Goal: Find specific page/section: Find specific page/section

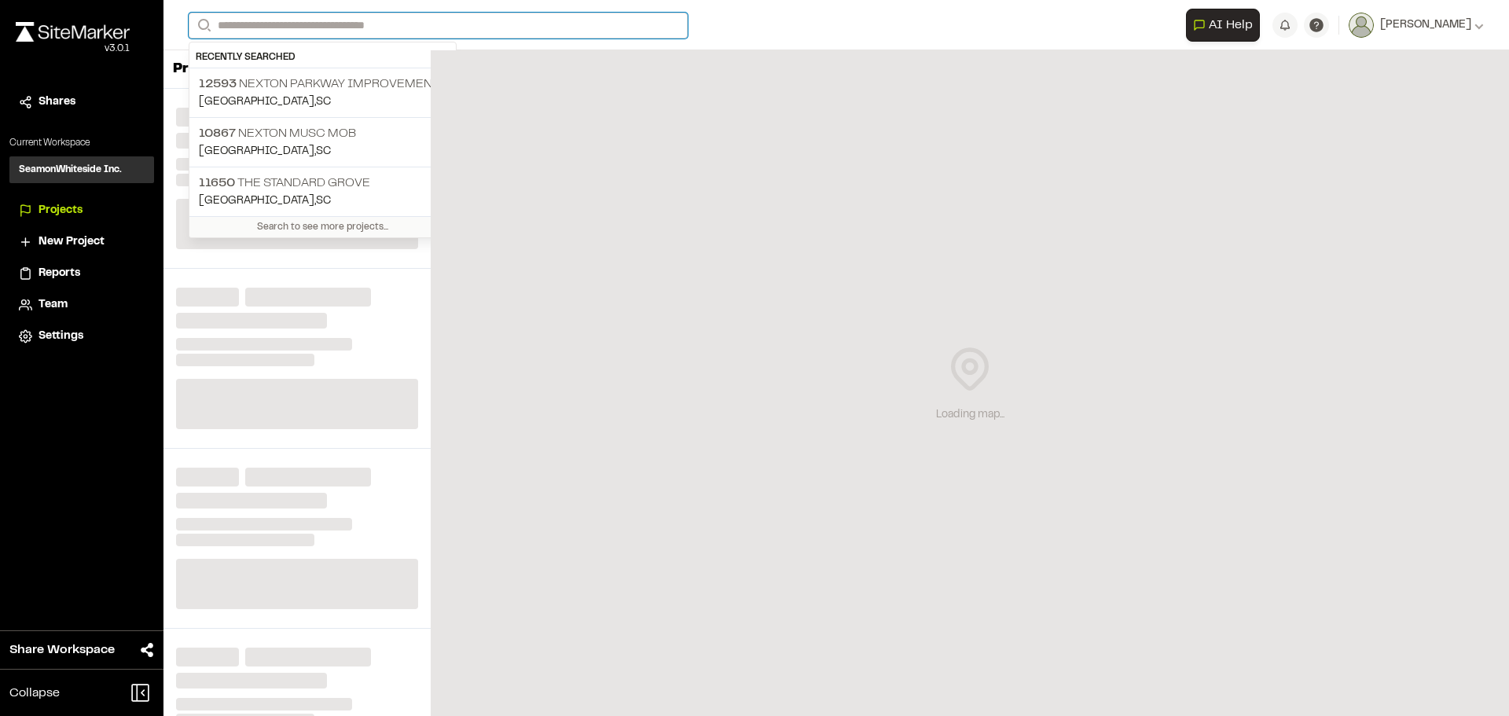
click at [510, 23] on input "Search" at bounding box center [438, 26] width 499 height 26
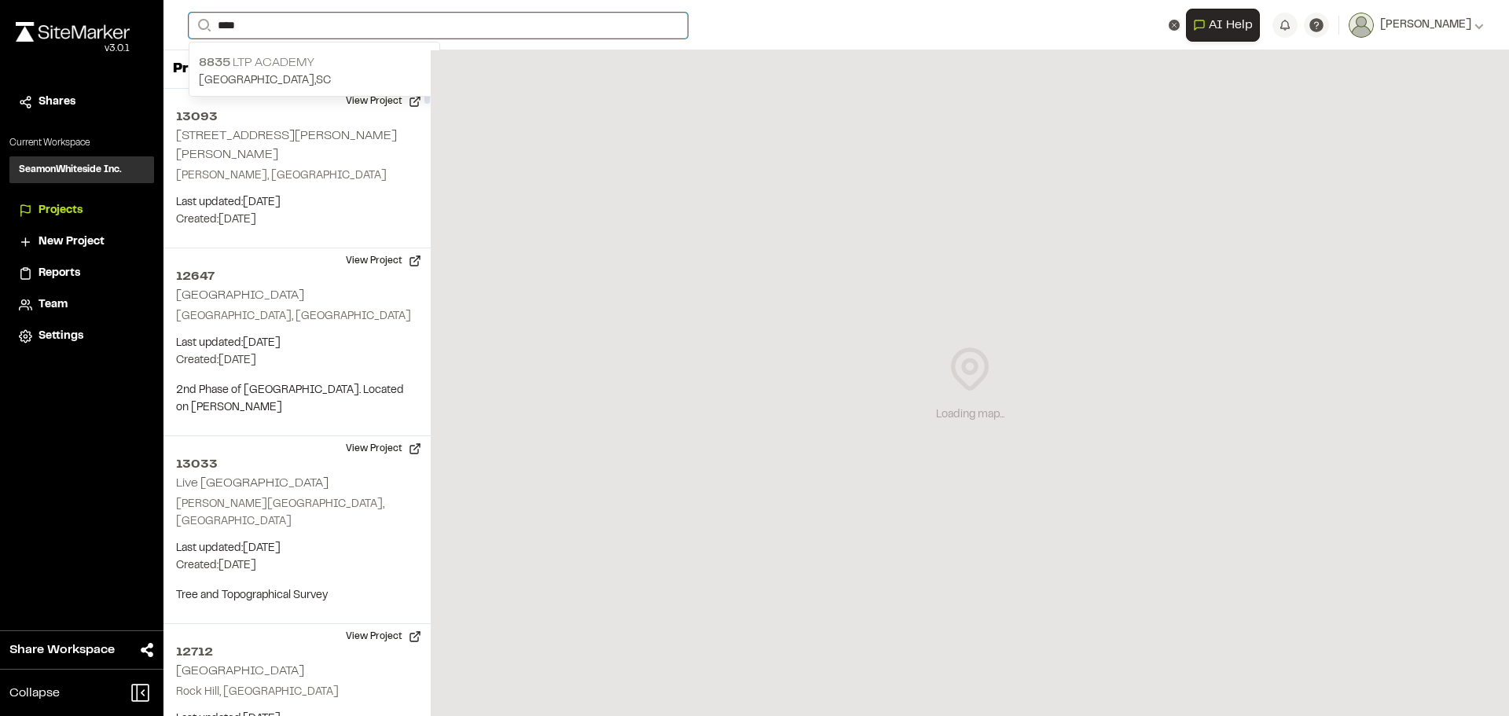
type input "****"
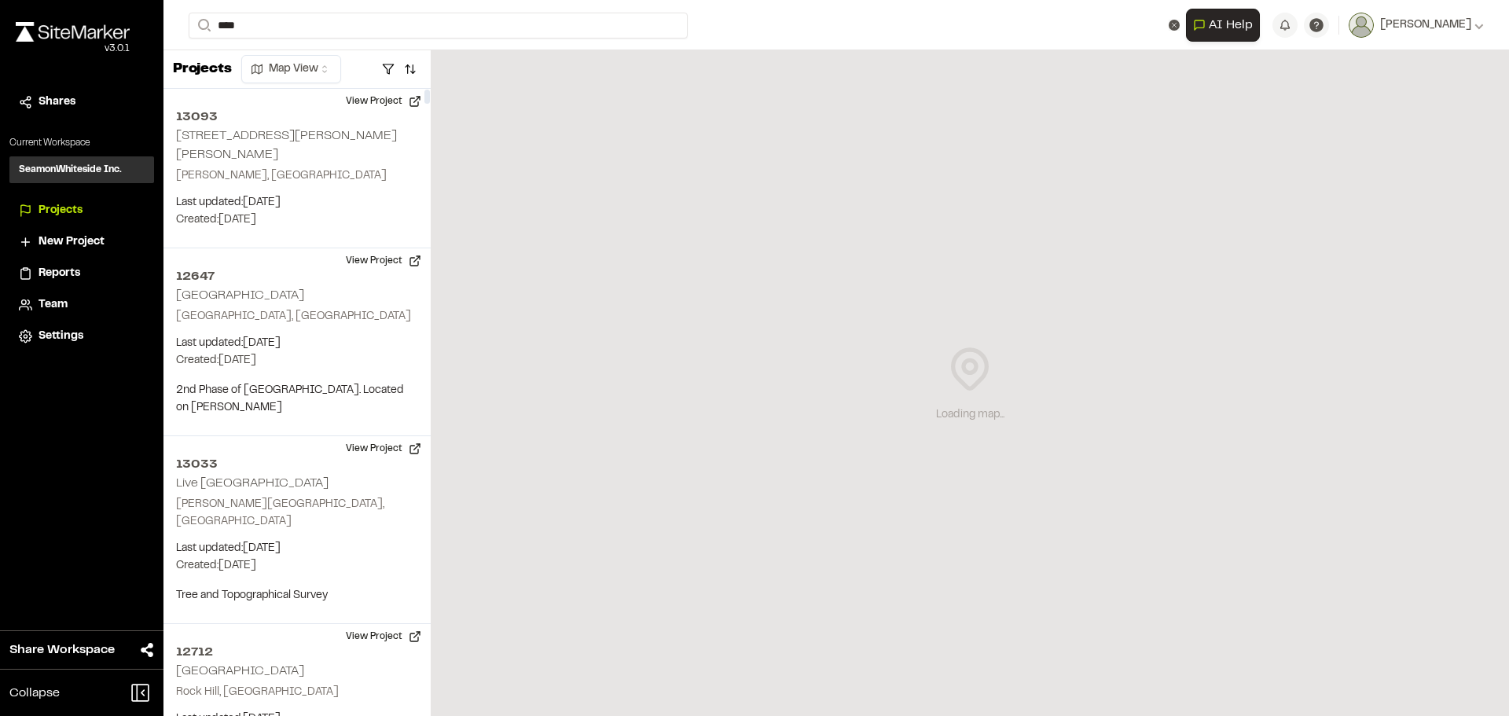
click at [274, 72] on p "[GEOGRAPHIC_DATA] , [GEOGRAPHIC_DATA]" at bounding box center [314, 80] width 231 height 17
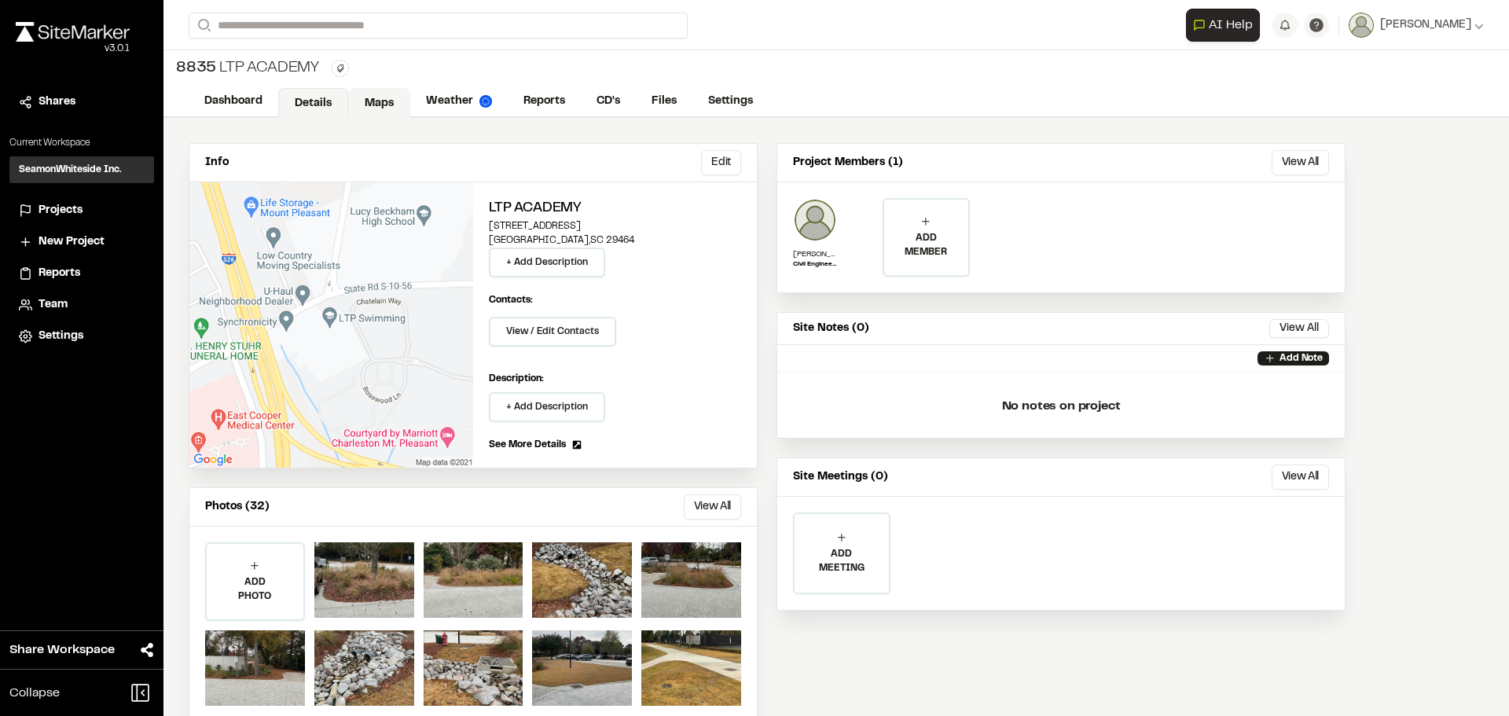
click at [378, 104] on link "Maps" at bounding box center [379, 103] width 62 height 30
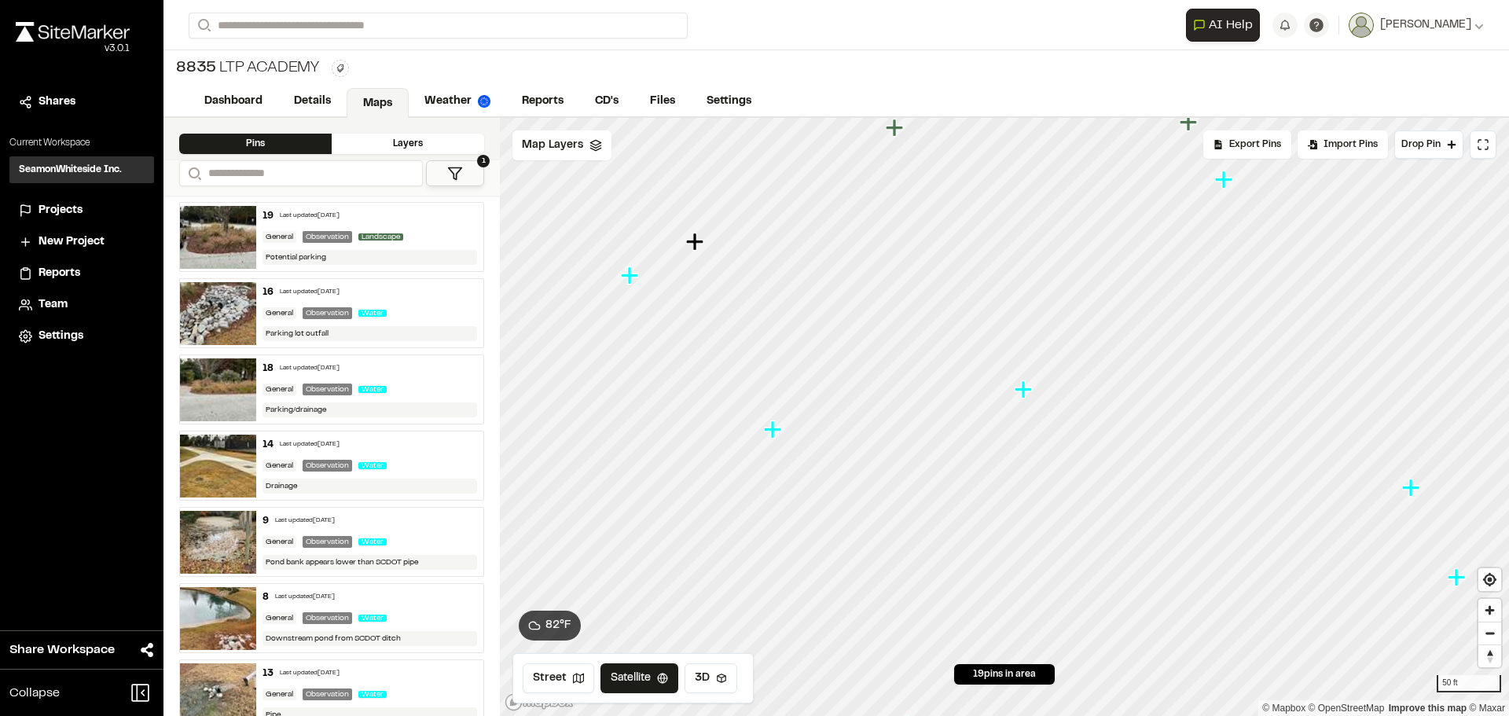
click at [775, 433] on icon "Map marker" at bounding box center [772, 429] width 17 height 17
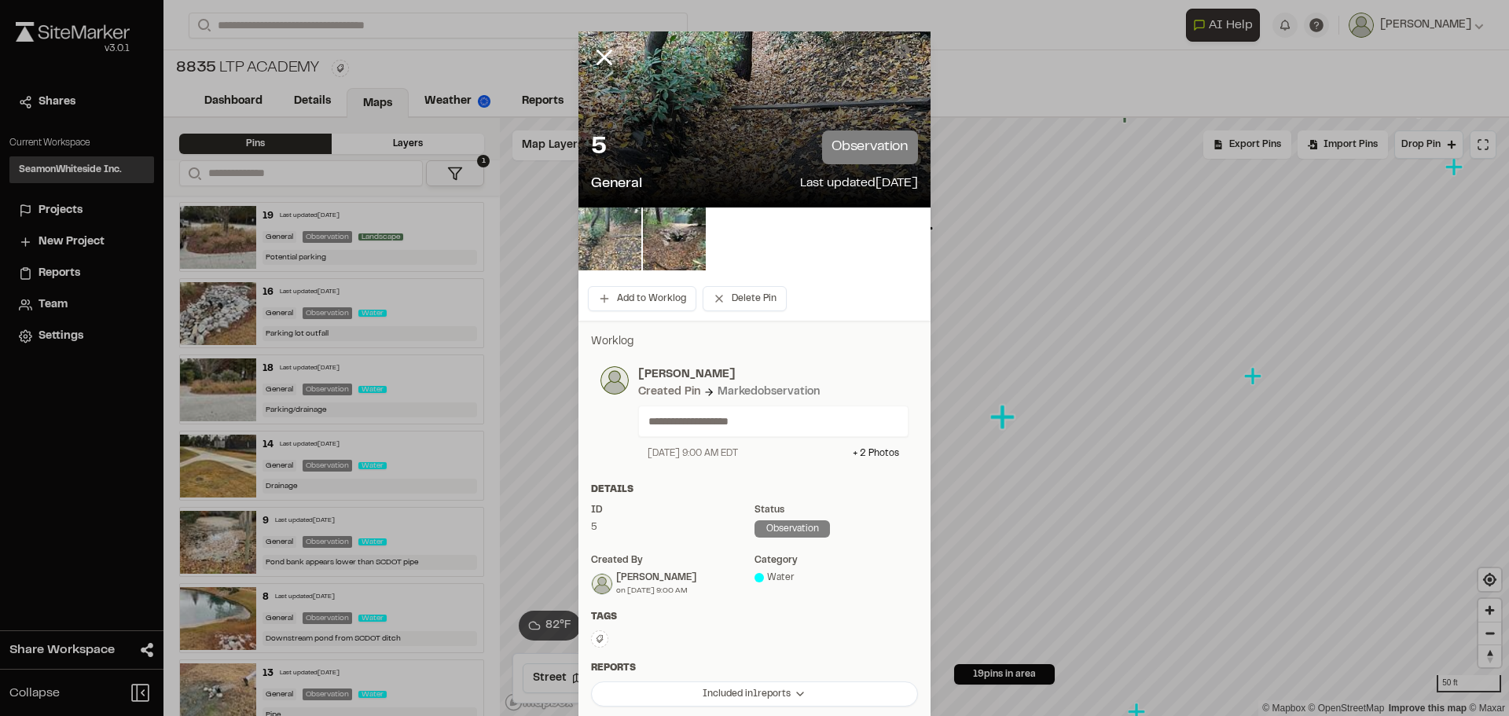
click at [614, 248] on img at bounding box center [610, 239] width 63 height 63
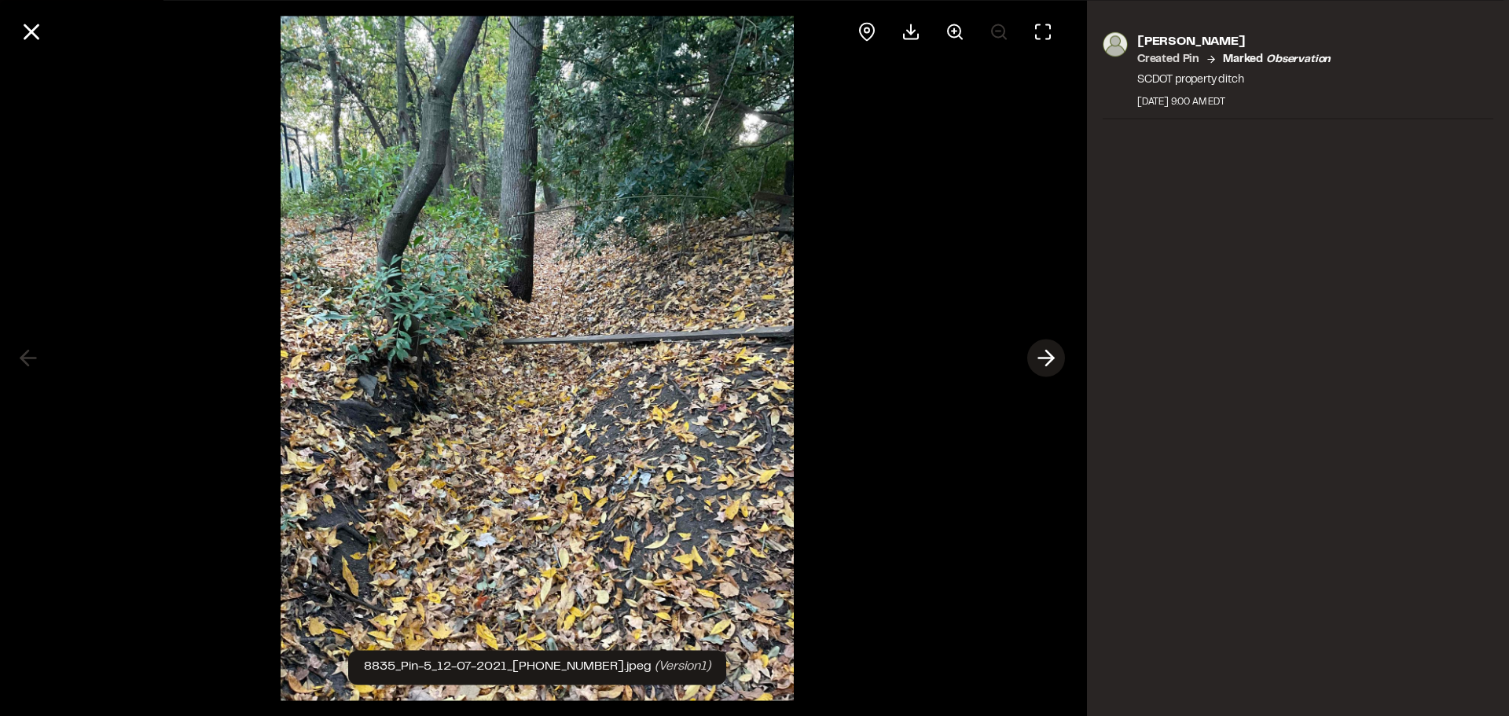
click at [1042, 365] on icon at bounding box center [1046, 358] width 25 height 27
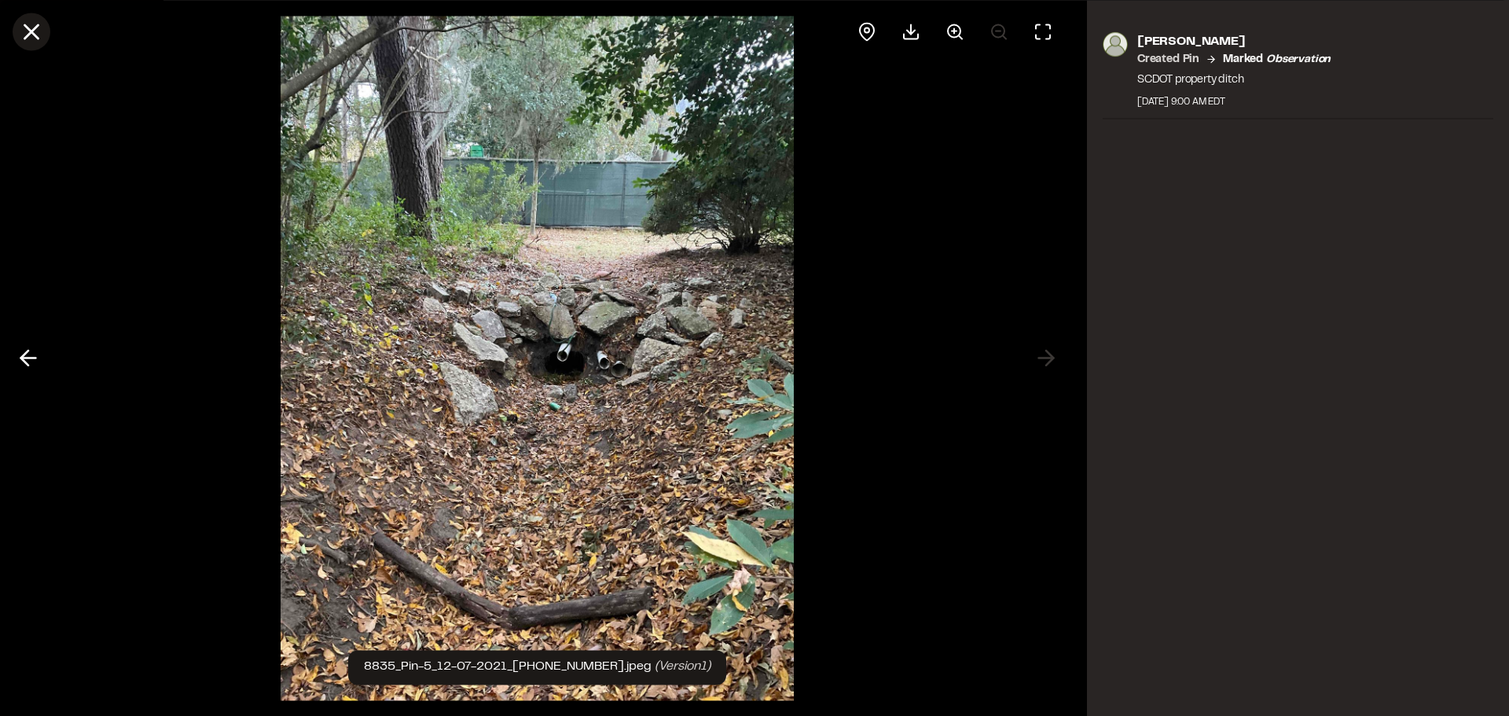
click at [35, 35] on line at bounding box center [31, 31] width 13 height 13
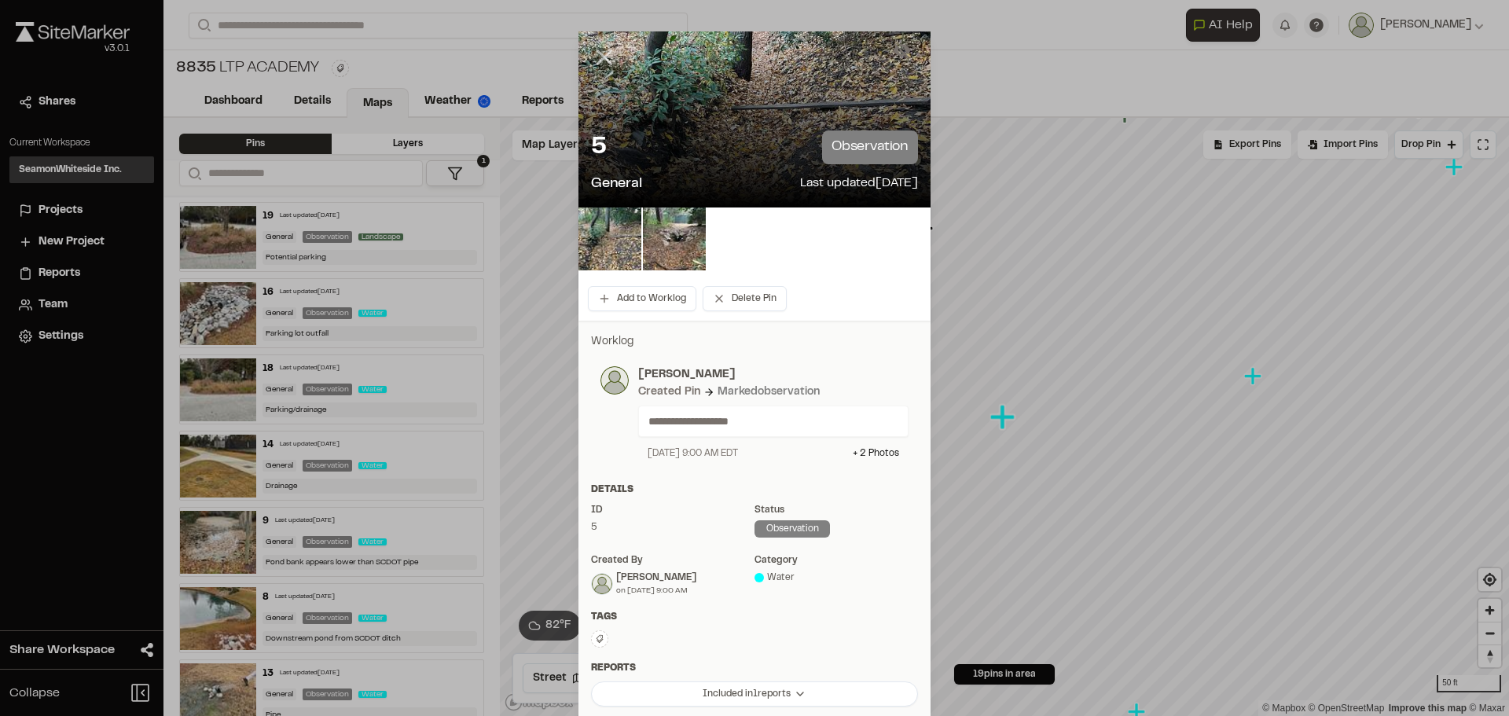
click at [607, 61] on icon at bounding box center [604, 57] width 27 height 27
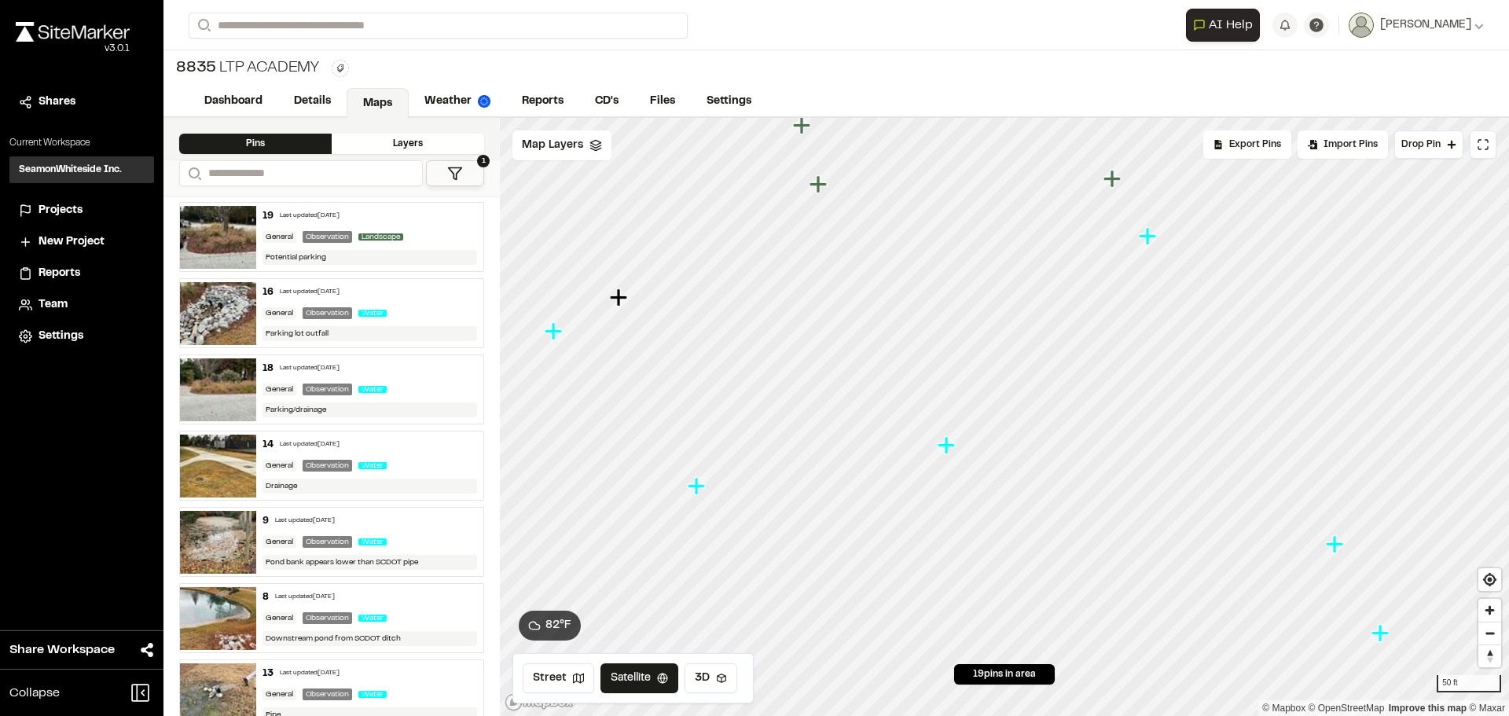
click at [946, 442] on icon "Map marker" at bounding box center [946, 444] width 17 height 17
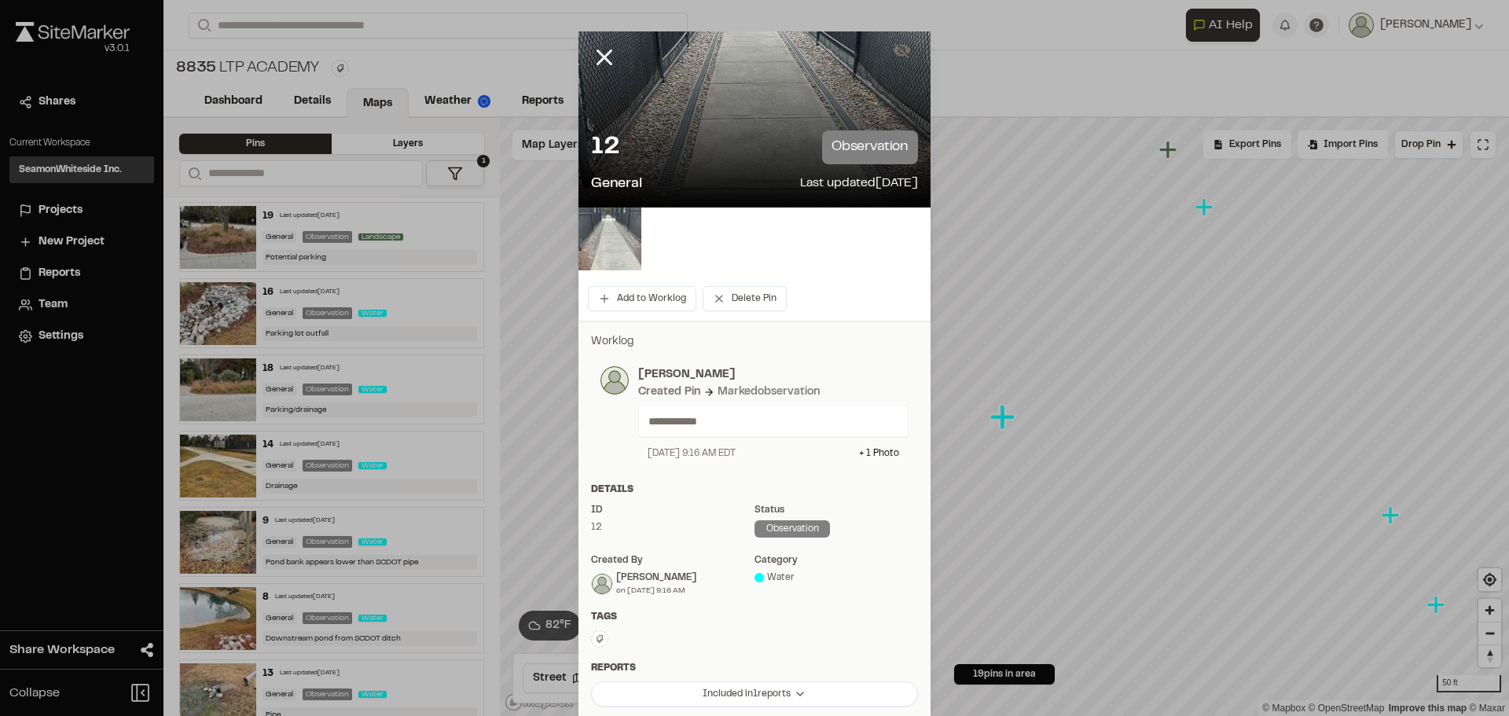
click at [602, 238] on img at bounding box center [610, 239] width 63 height 63
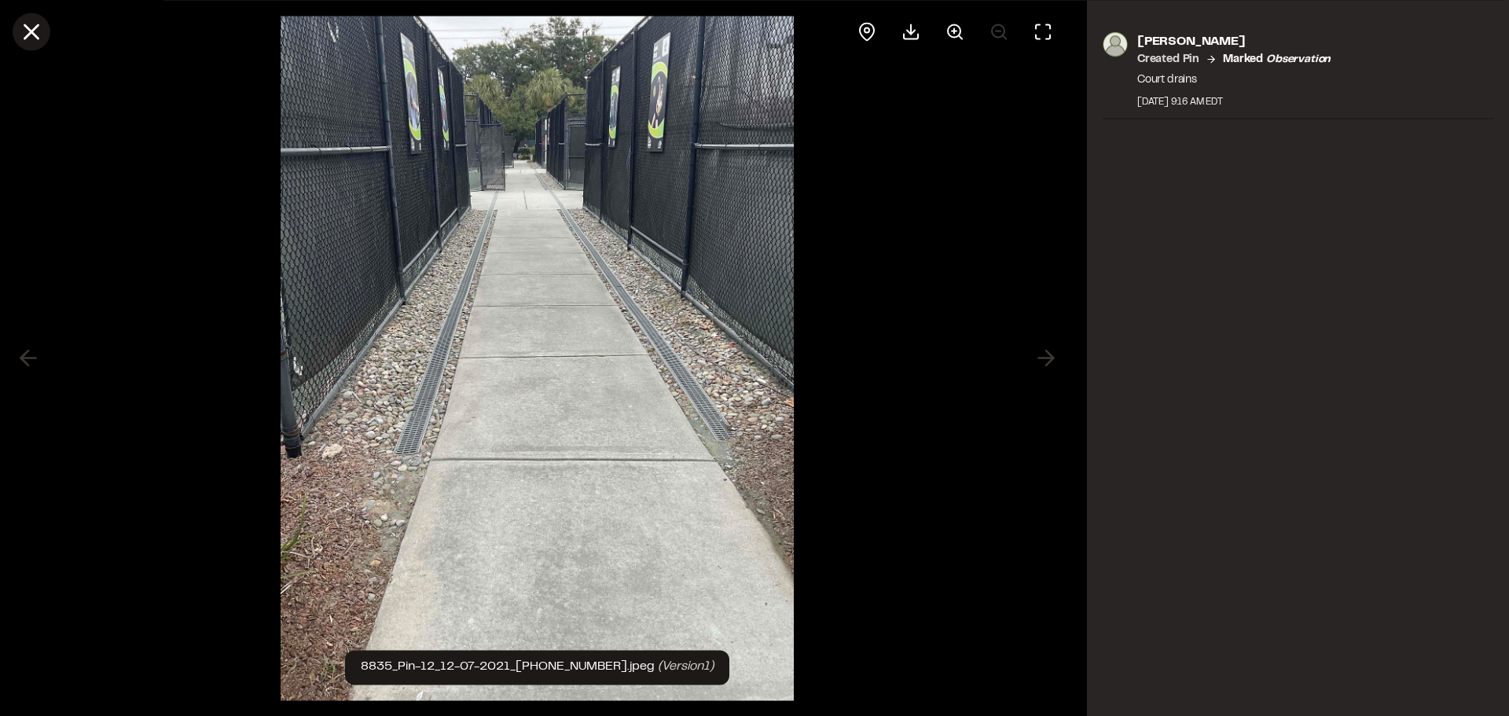
click at [36, 23] on icon at bounding box center [31, 31] width 27 height 27
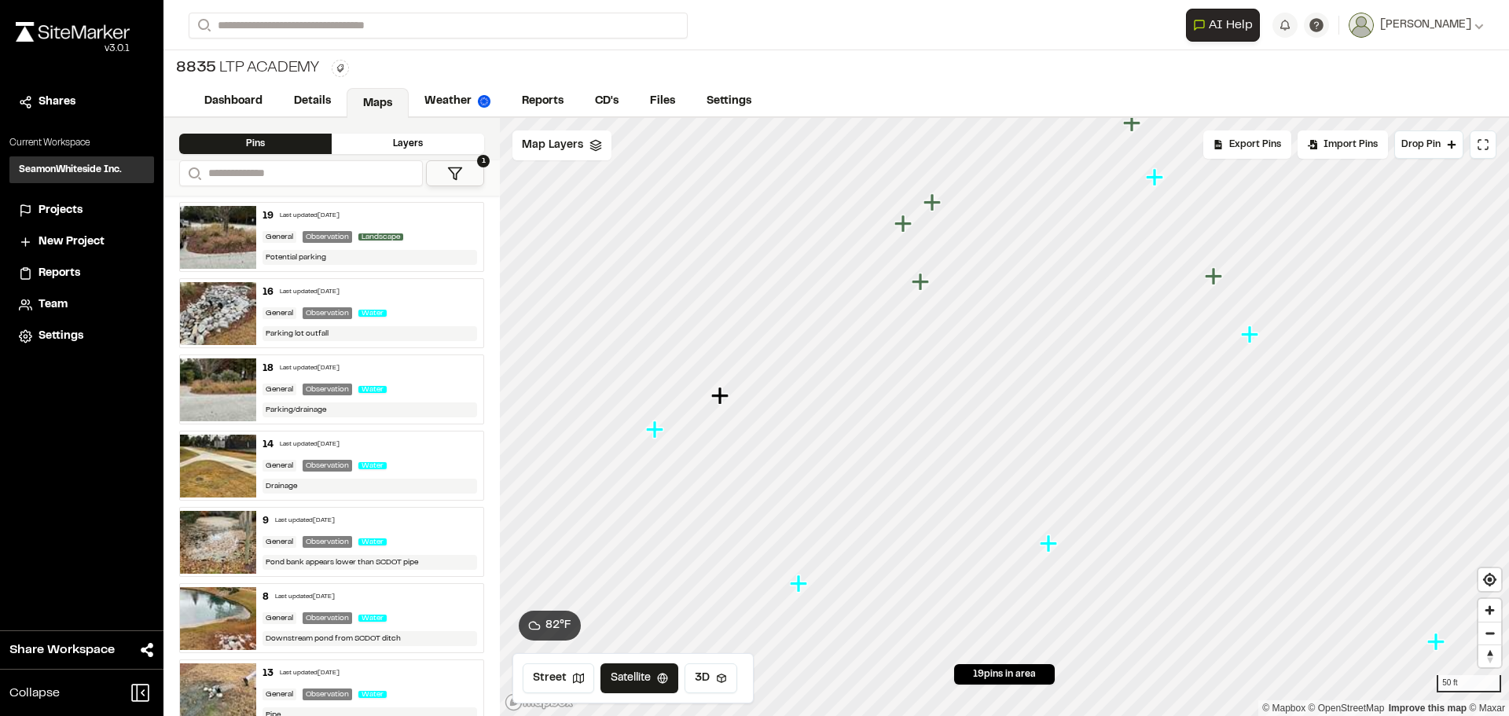
click at [713, 396] on icon "Map marker" at bounding box center [719, 395] width 17 height 17
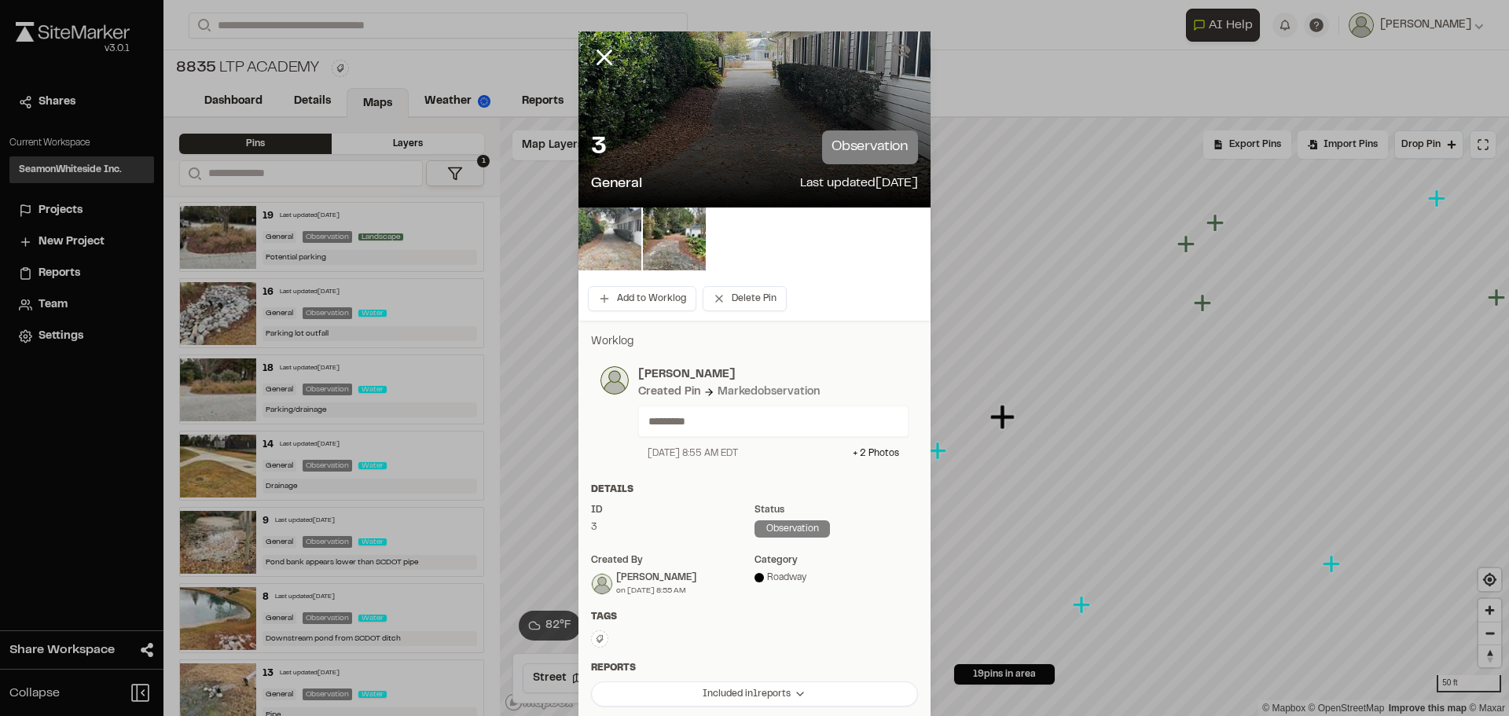
click at [609, 230] on img at bounding box center [610, 239] width 63 height 63
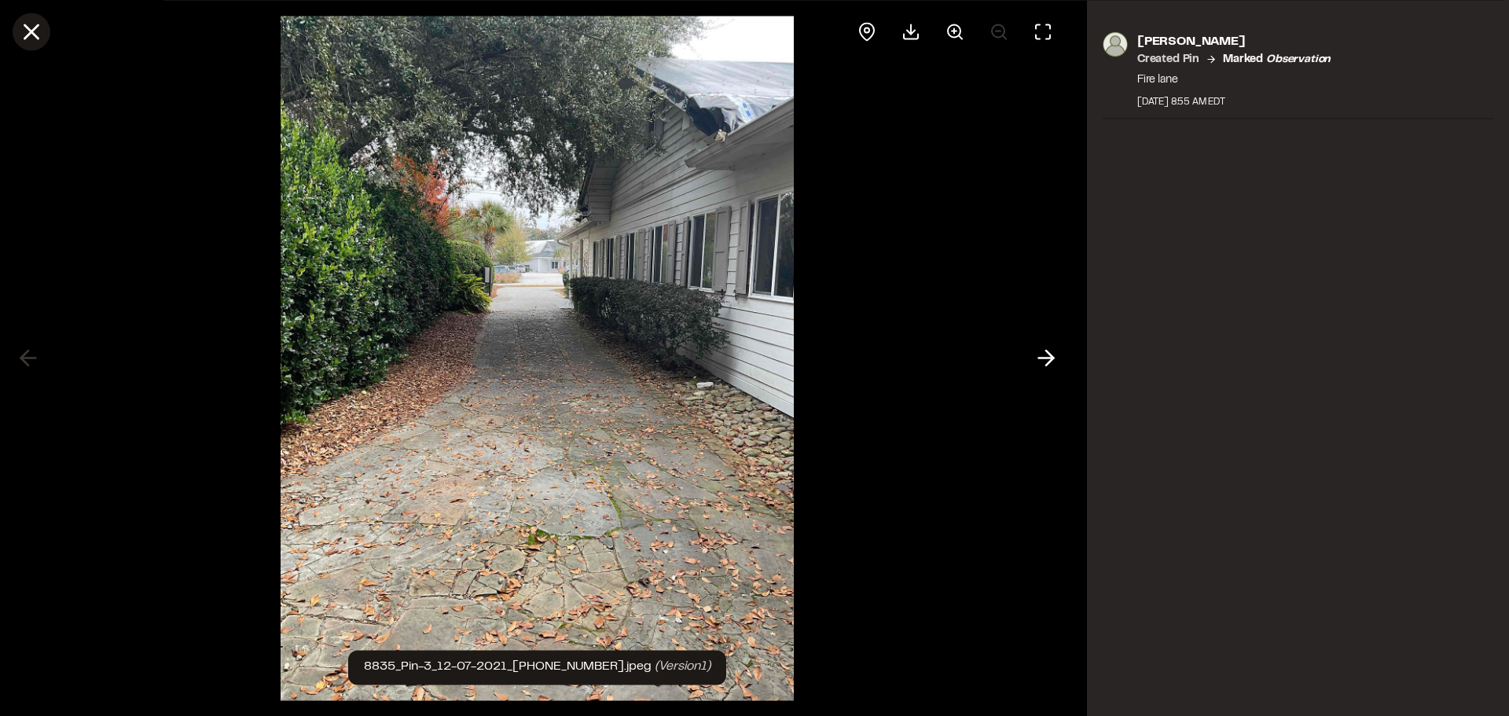
click at [38, 26] on line at bounding box center [31, 31] width 13 height 13
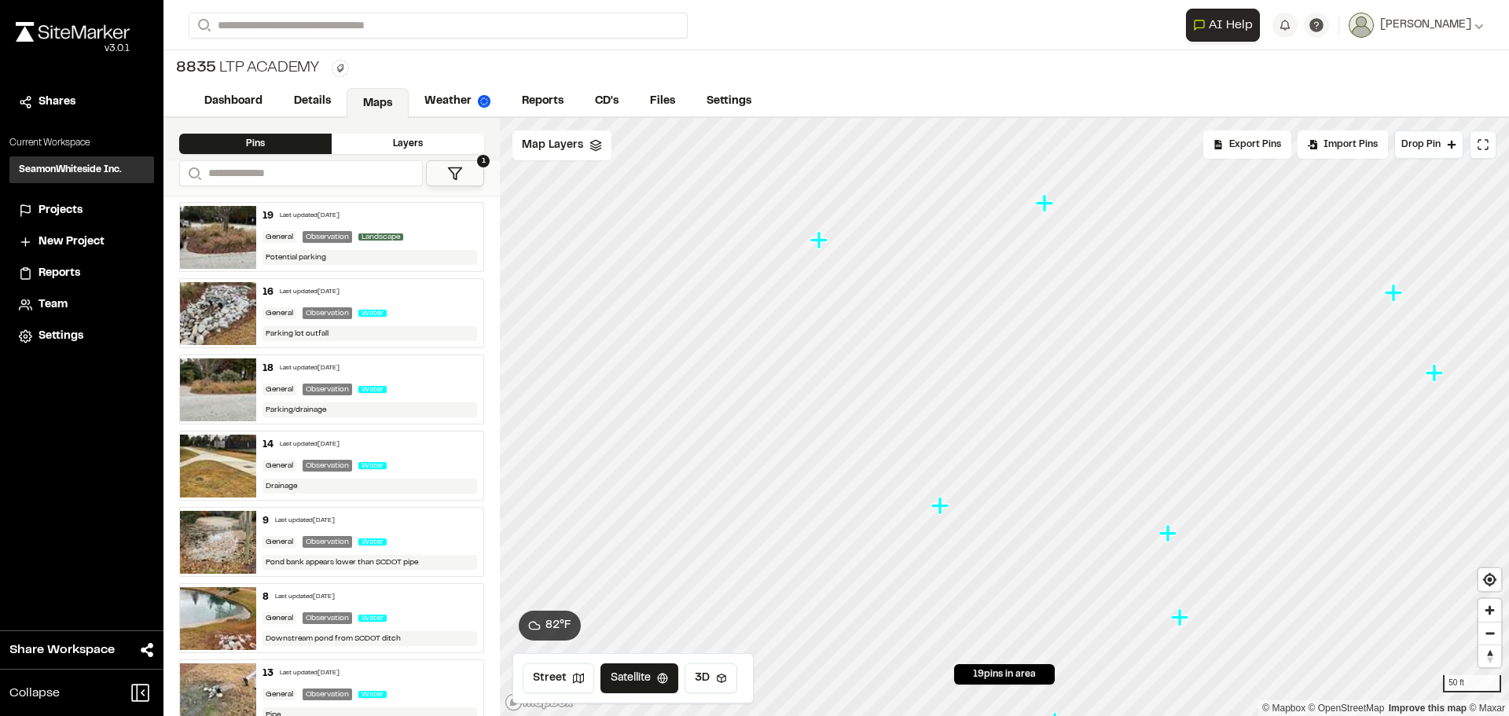
click at [934, 497] on icon "Map marker" at bounding box center [942, 506] width 20 height 20
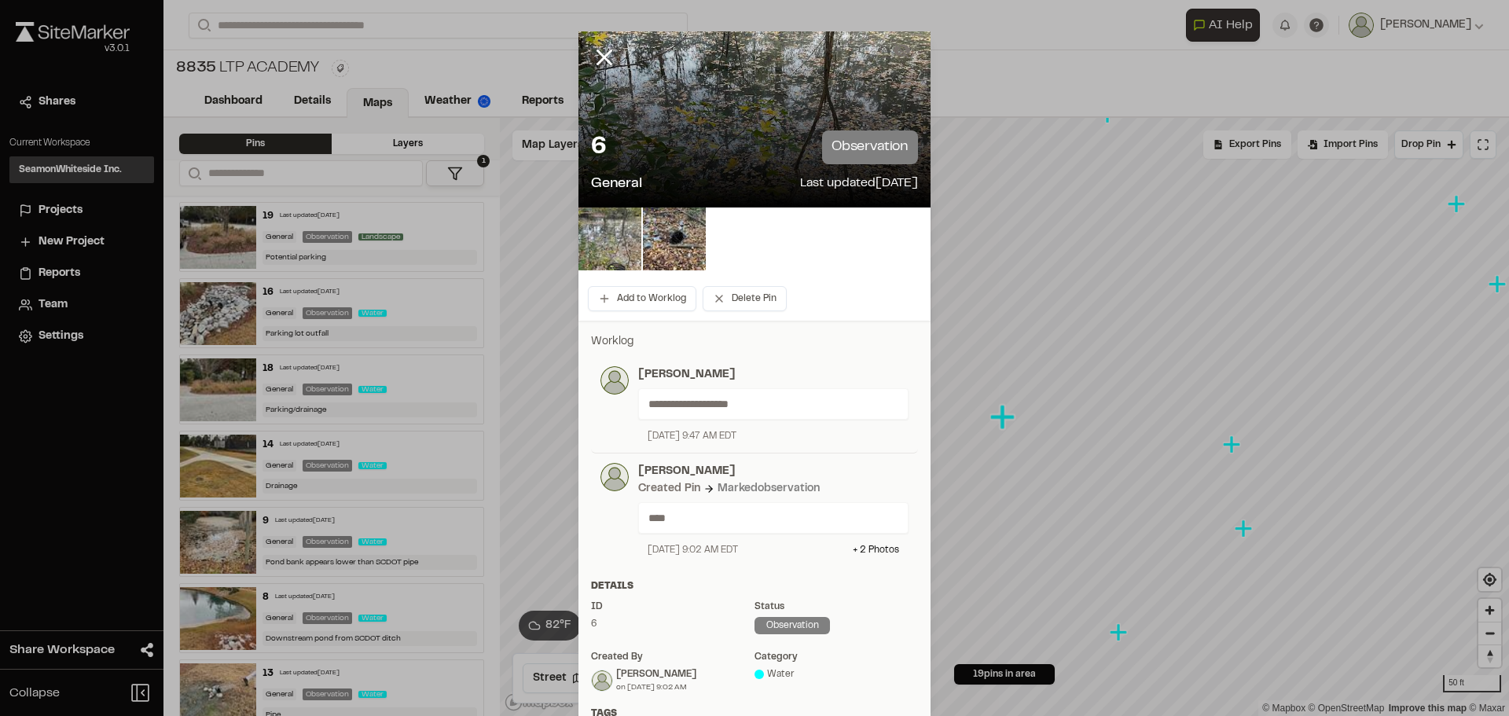
click at [612, 236] on img at bounding box center [610, 239] width 63 height 63
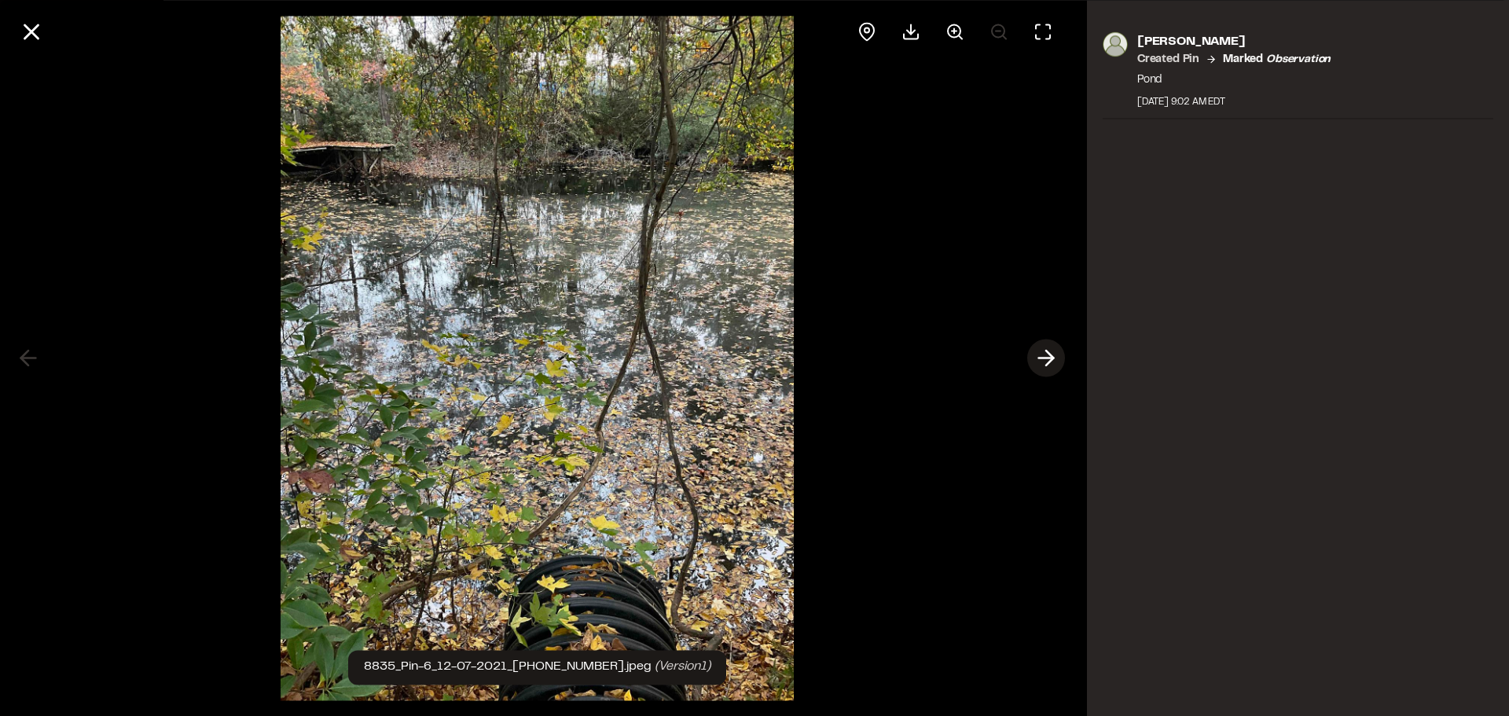
click at [1048, 374] on button at bounding box center [1046, 359] width 38 height 38
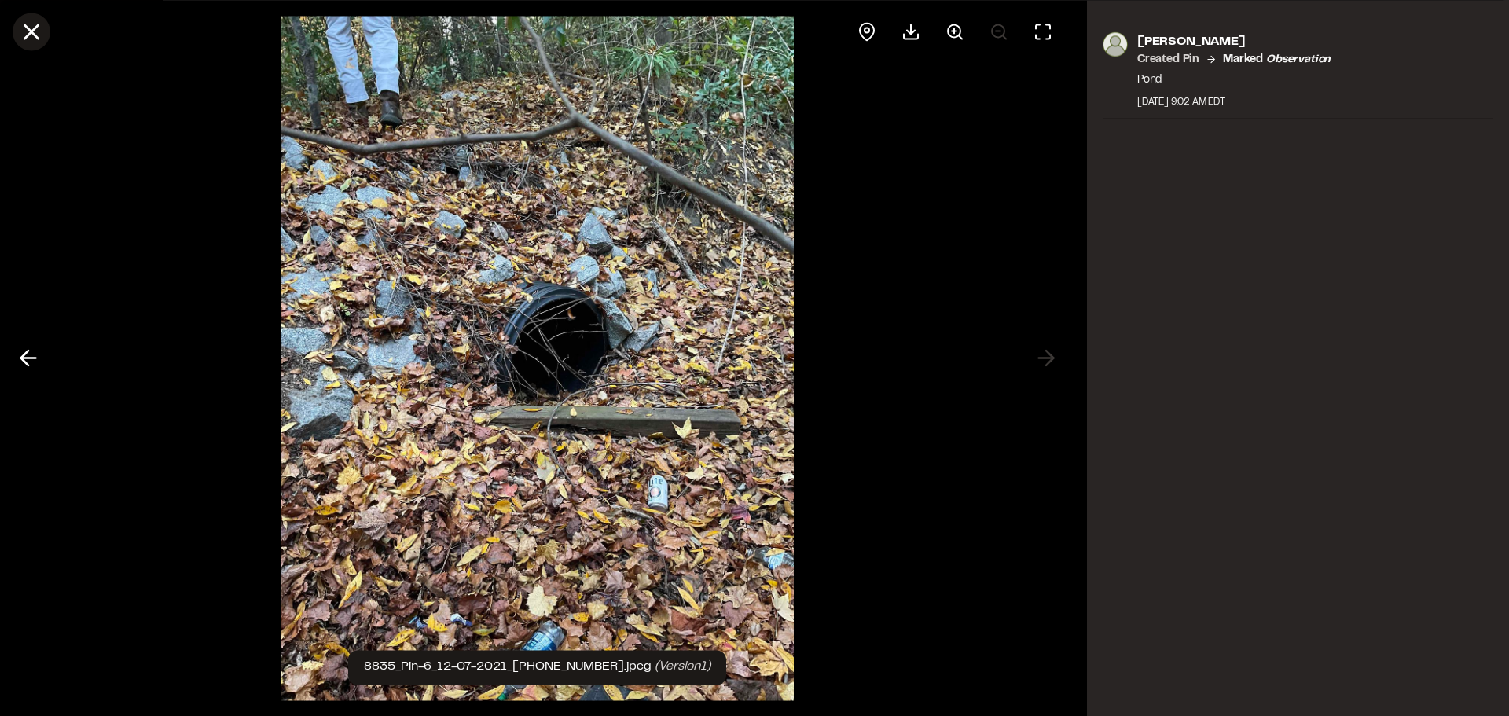
click at [28, 37] on icon at bounding box center [31, 31] width 27 height 27
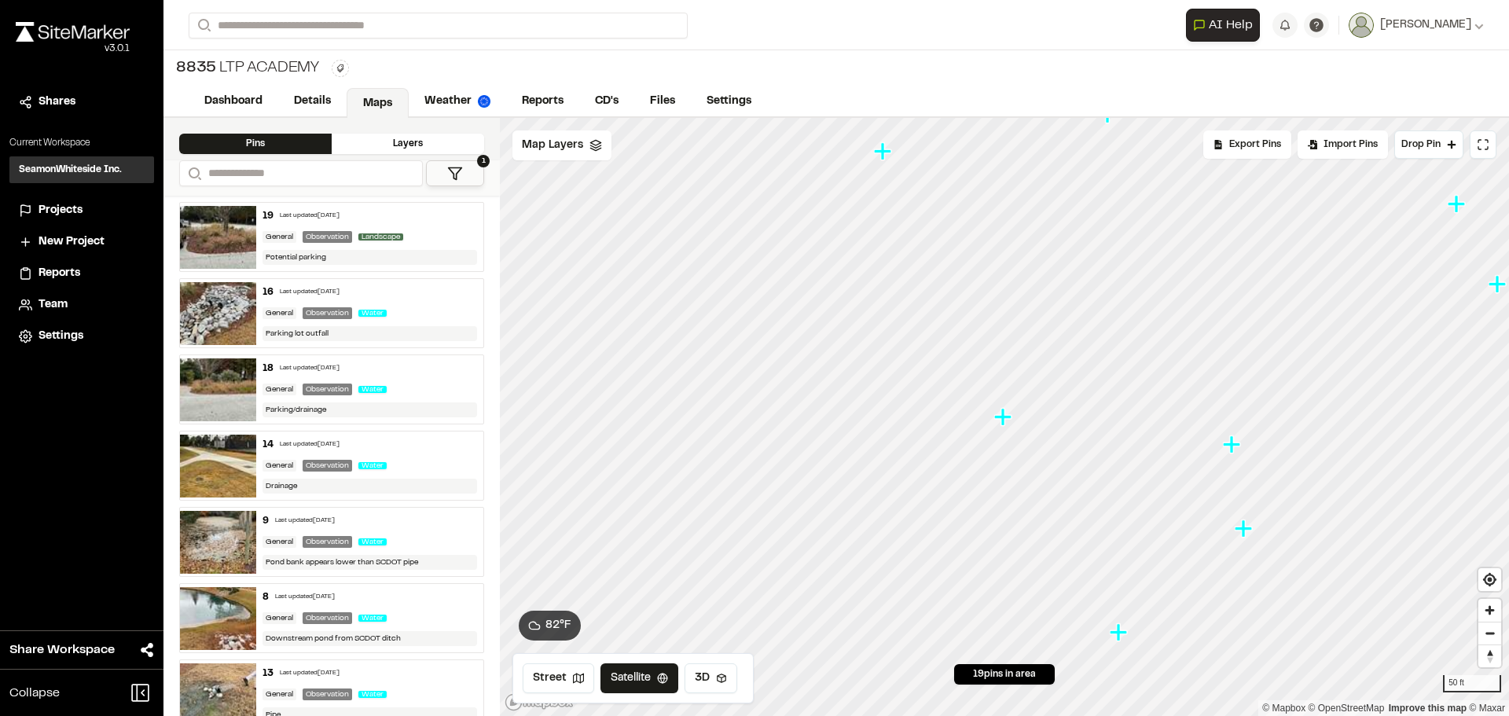
click at [1119, 635] on icon "Map marker" at bounding box center [1118, 631] width 17 height 17
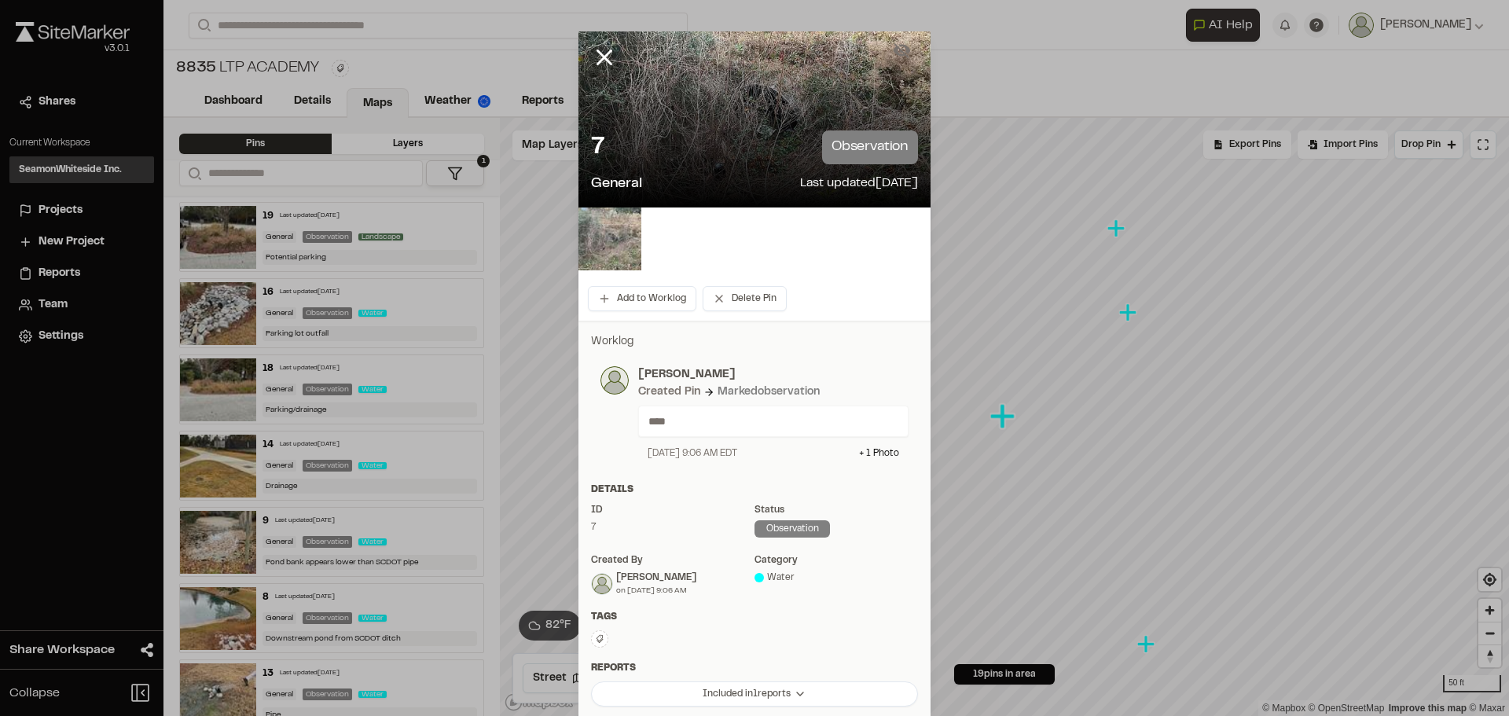
click at [607, 258] on img at bounding box center [610, 239] width 63 height 63
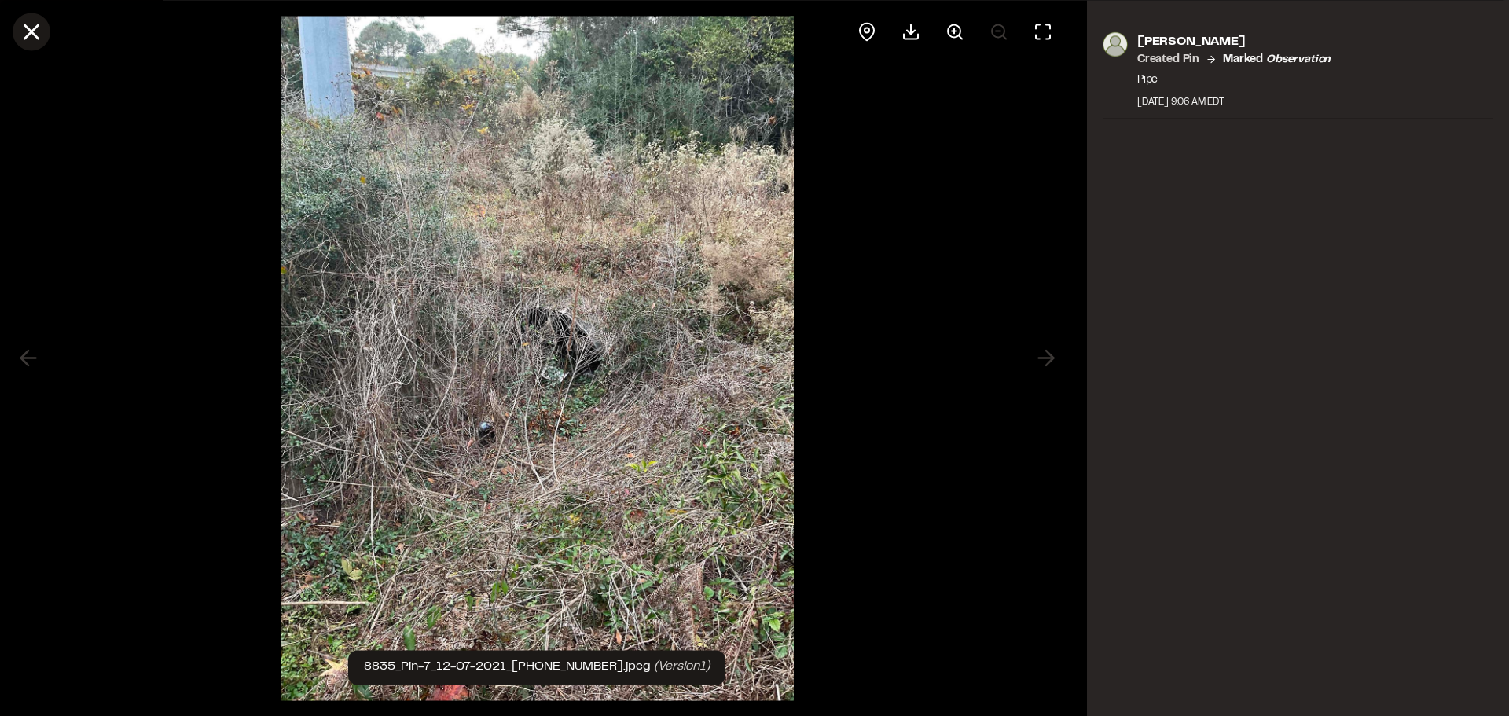
click at [45, 38] on button at bounding box center [32, 32] width 38 height 38
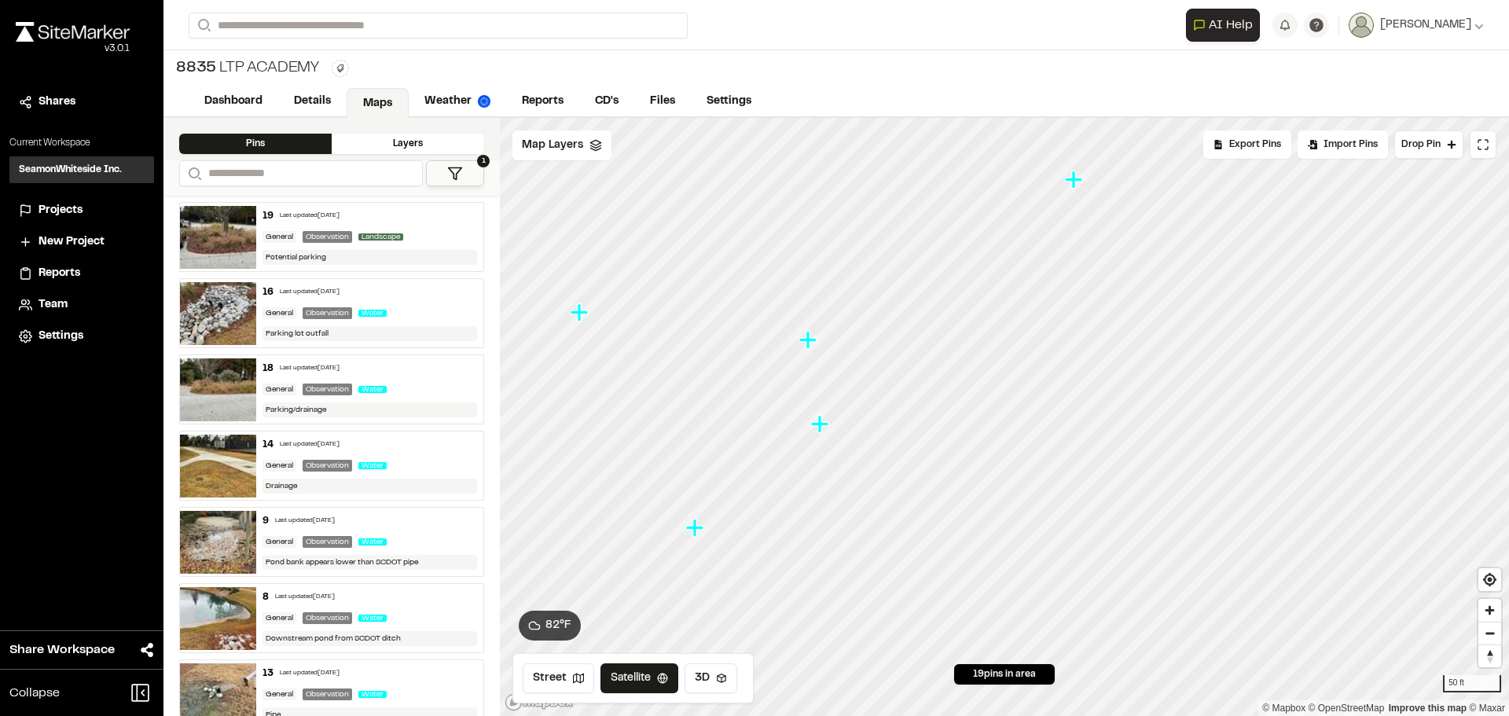
click at [814, 335] on icon "Map marker" at bounding box center [810, 340] width 20 height 20
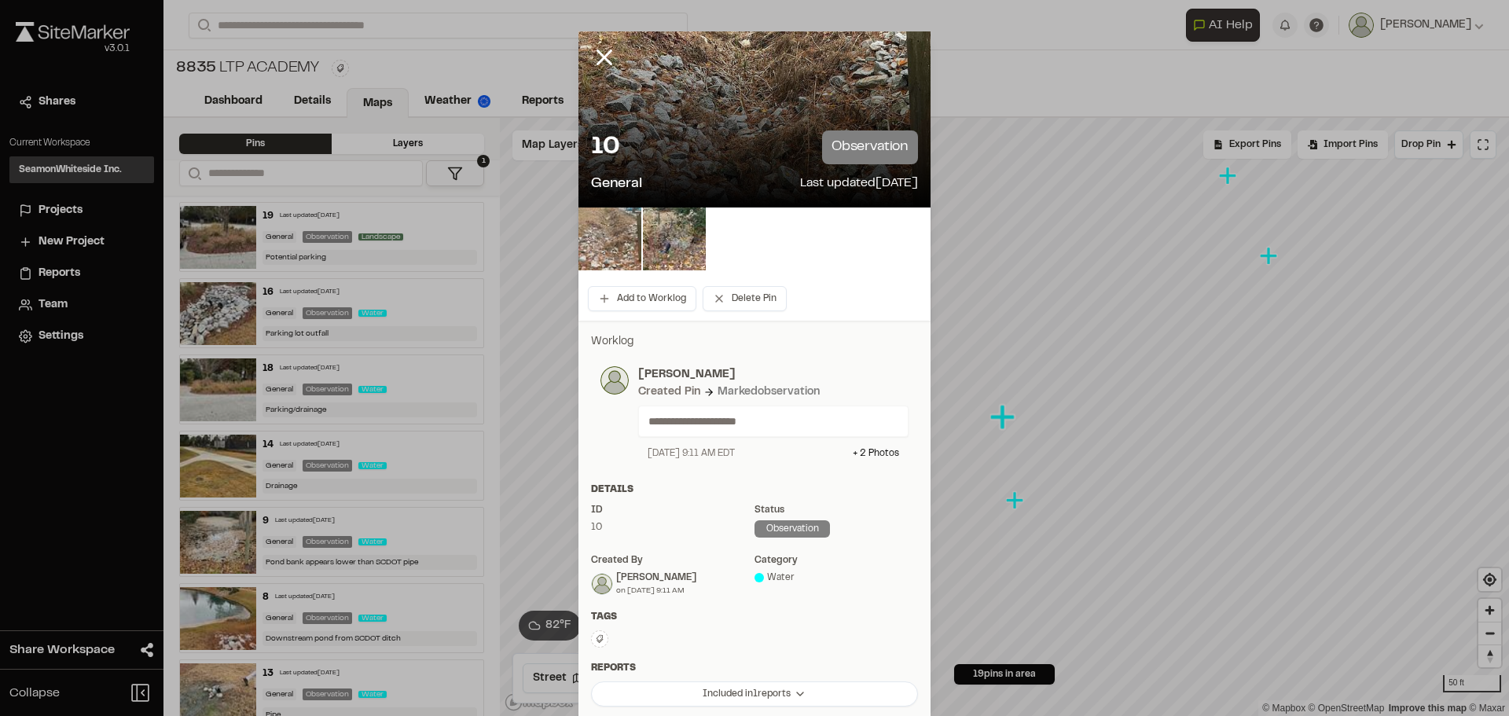
click at [604, 236] on img at bounding box center [610, 239] width 63 height 63
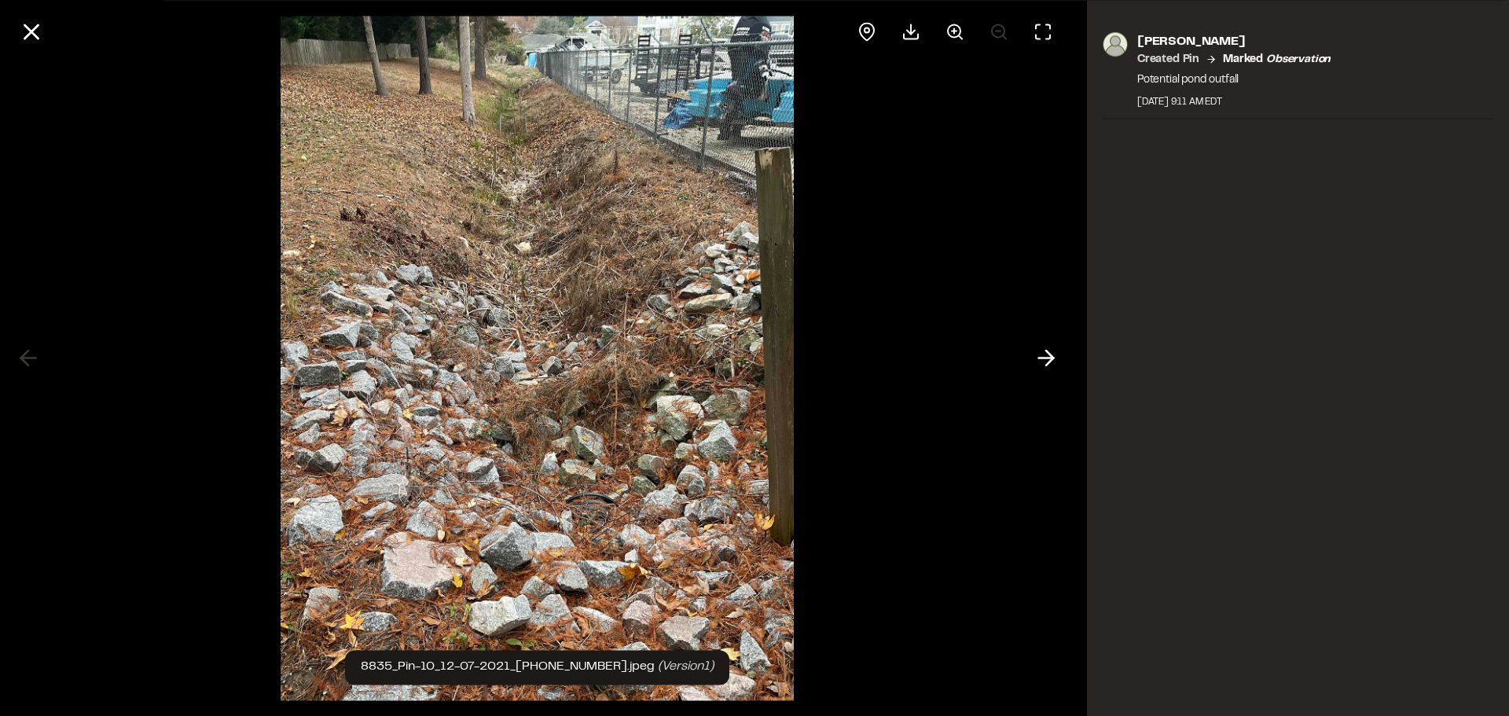
click at [1067, 362] on div at bounding box center [537, 358] width 1075 height 716
click at [1054, 359] on icon at bounding box center [1046, 358] width 25 height 27
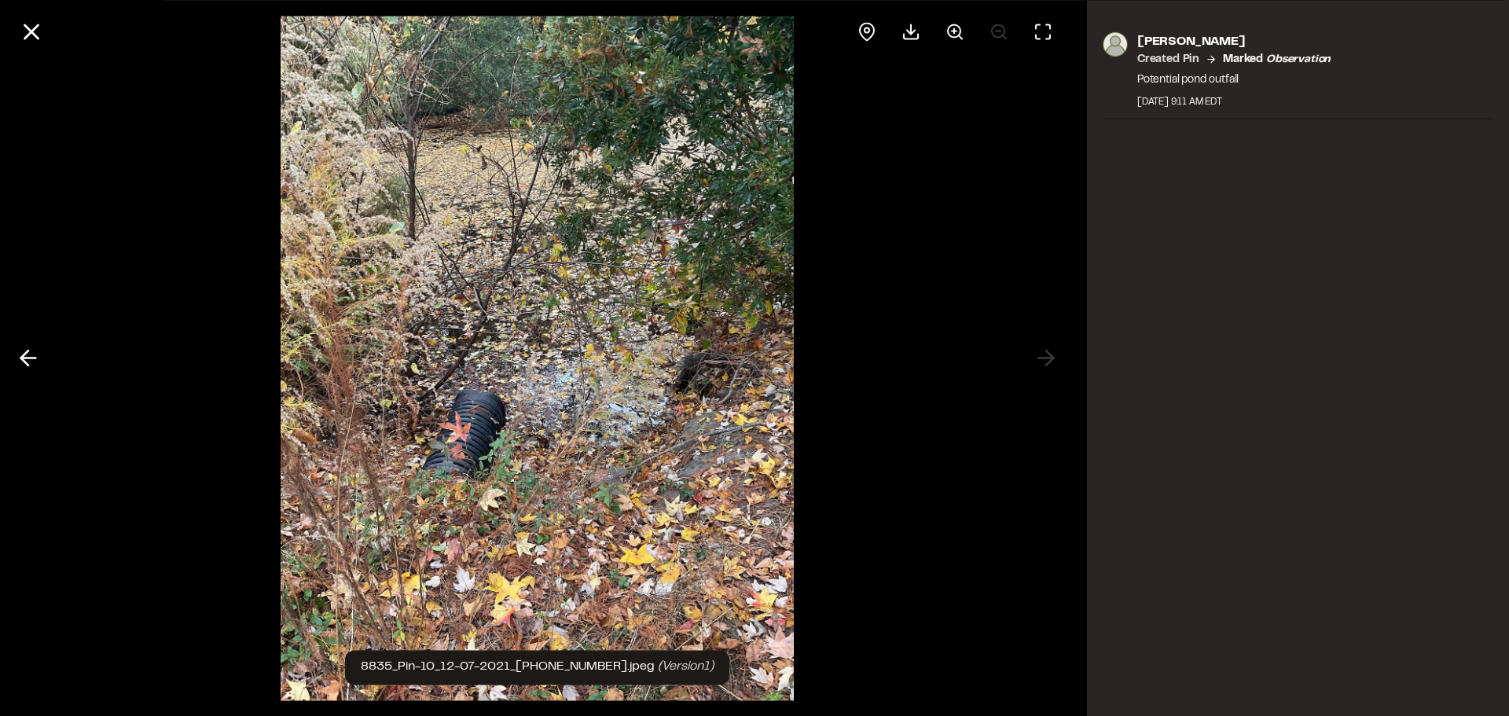
click at [55, 31] on div at bounding box center [537, 31] width 1075 height 63
click at [50, 31] on button at bounding box center [32, 32] width 38 height 38
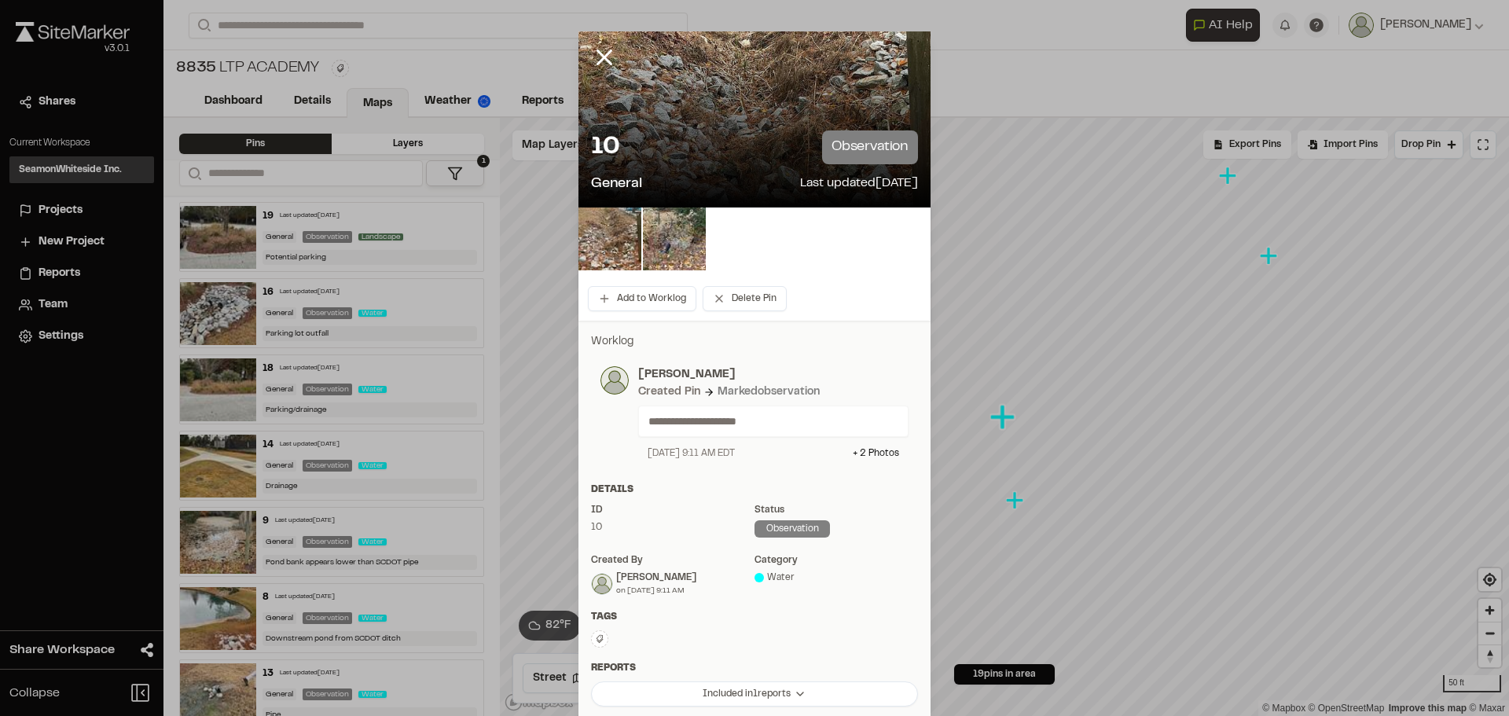
click at [596, 74] on div at bounding box center [616, 68] width 75 height 75
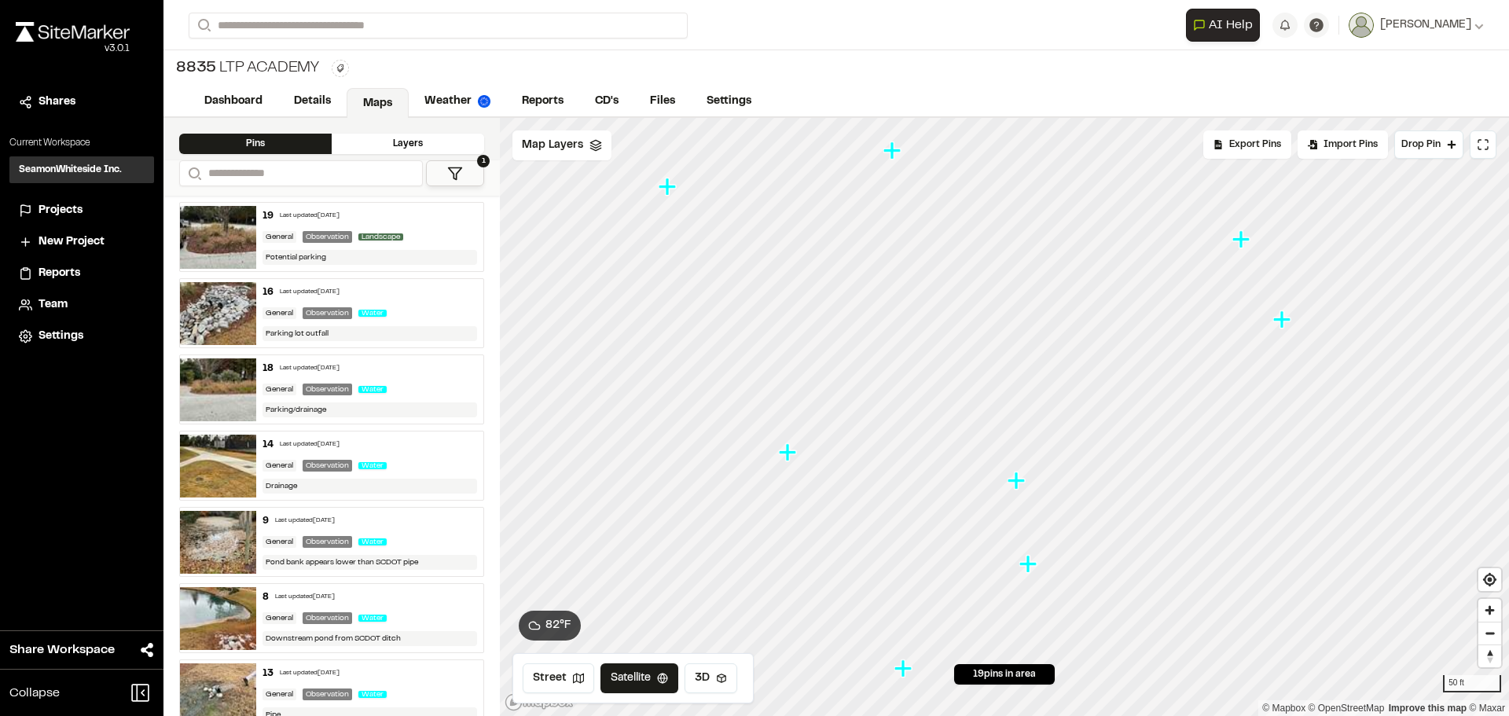
click at [1033, 568] on icon "Map marker" at bounding box center [1030, 564] width 20 height 20
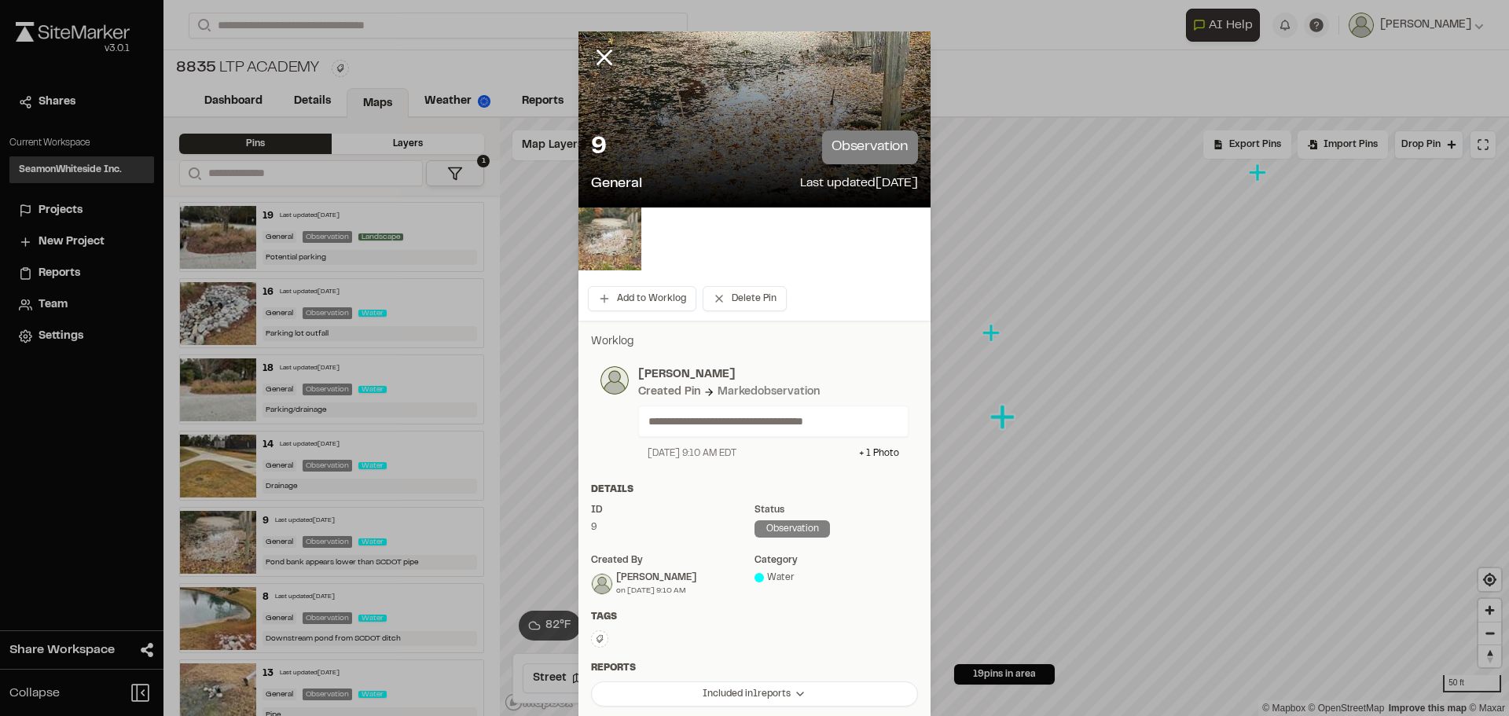
click at [590, 252] on img at bounding box center [610, 239] width 63 height 63
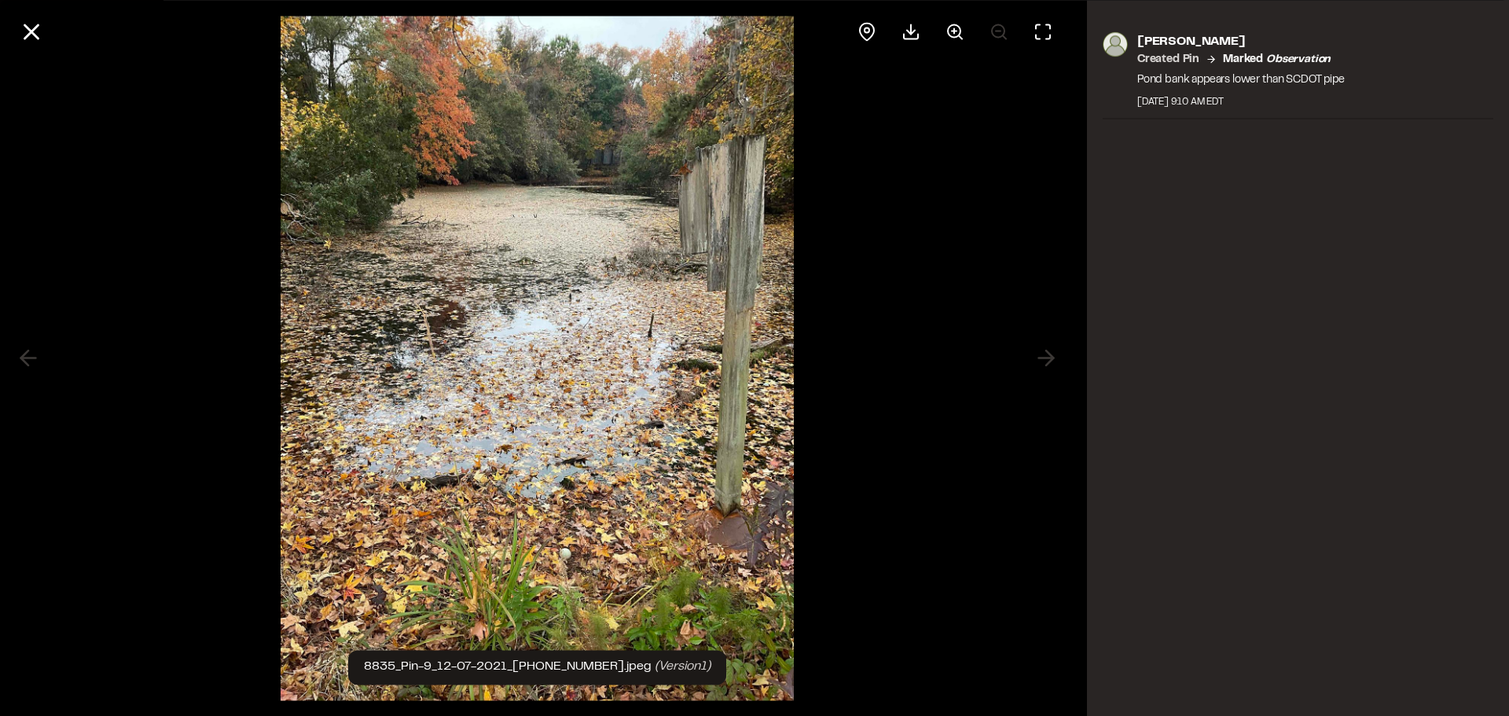
click at [1038, 369] on div at bounding box center [537, 358] width 1075 height 716
click at [47, 27] on button at bounding box center [32, 32] width 38 height 38
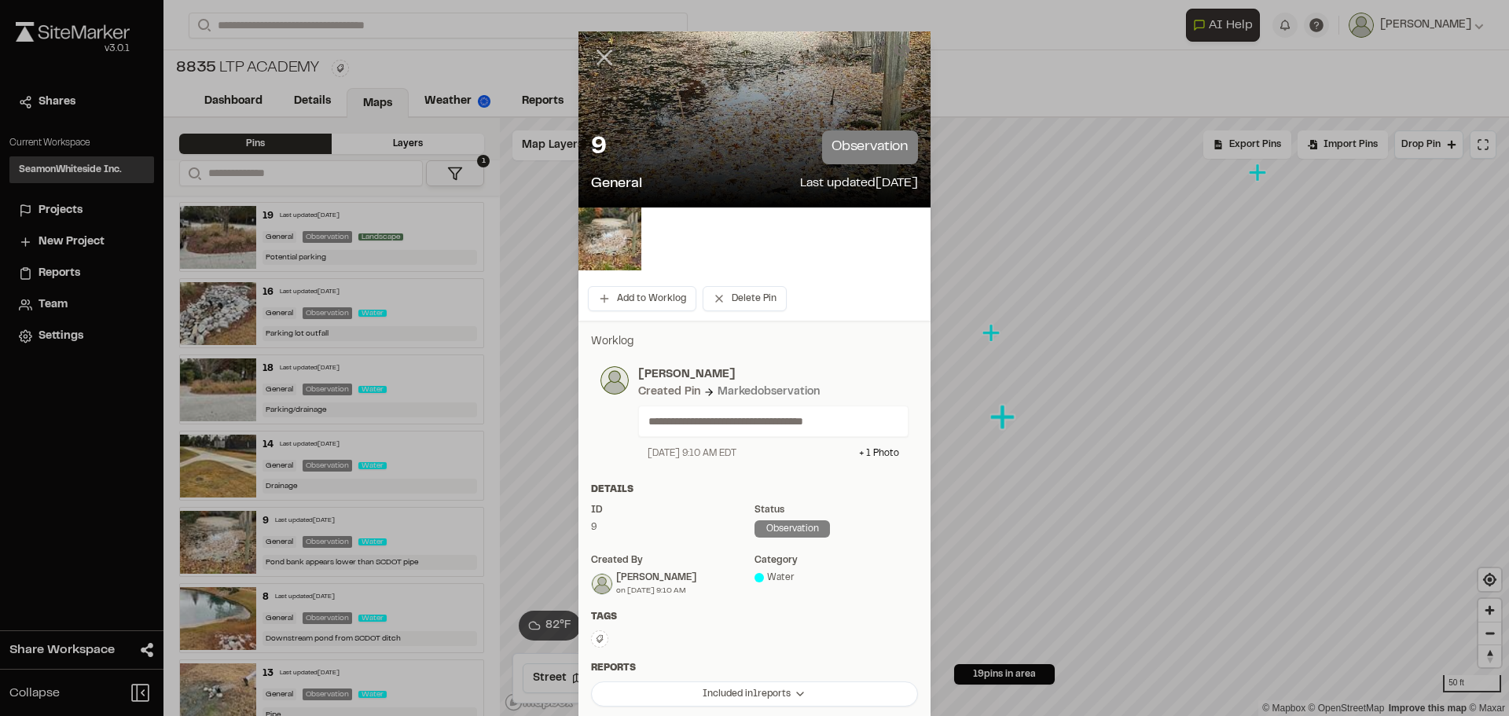
click at [605, 65] on icon at bounding box center [604, 57] width 27 height 27
